Goal: Navigation & Orientation: Find specific page/section

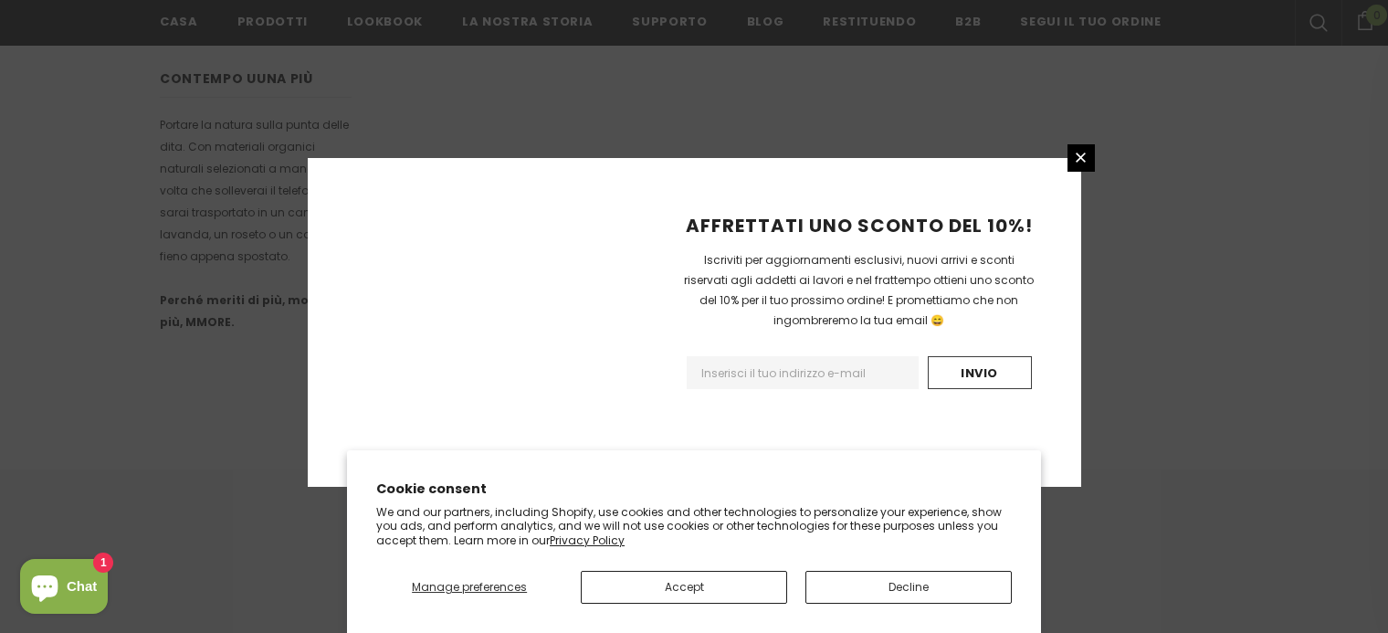
scroll to position [1239, 0]
